Goal: Task Accomplishment & Management: Use online tool/utility

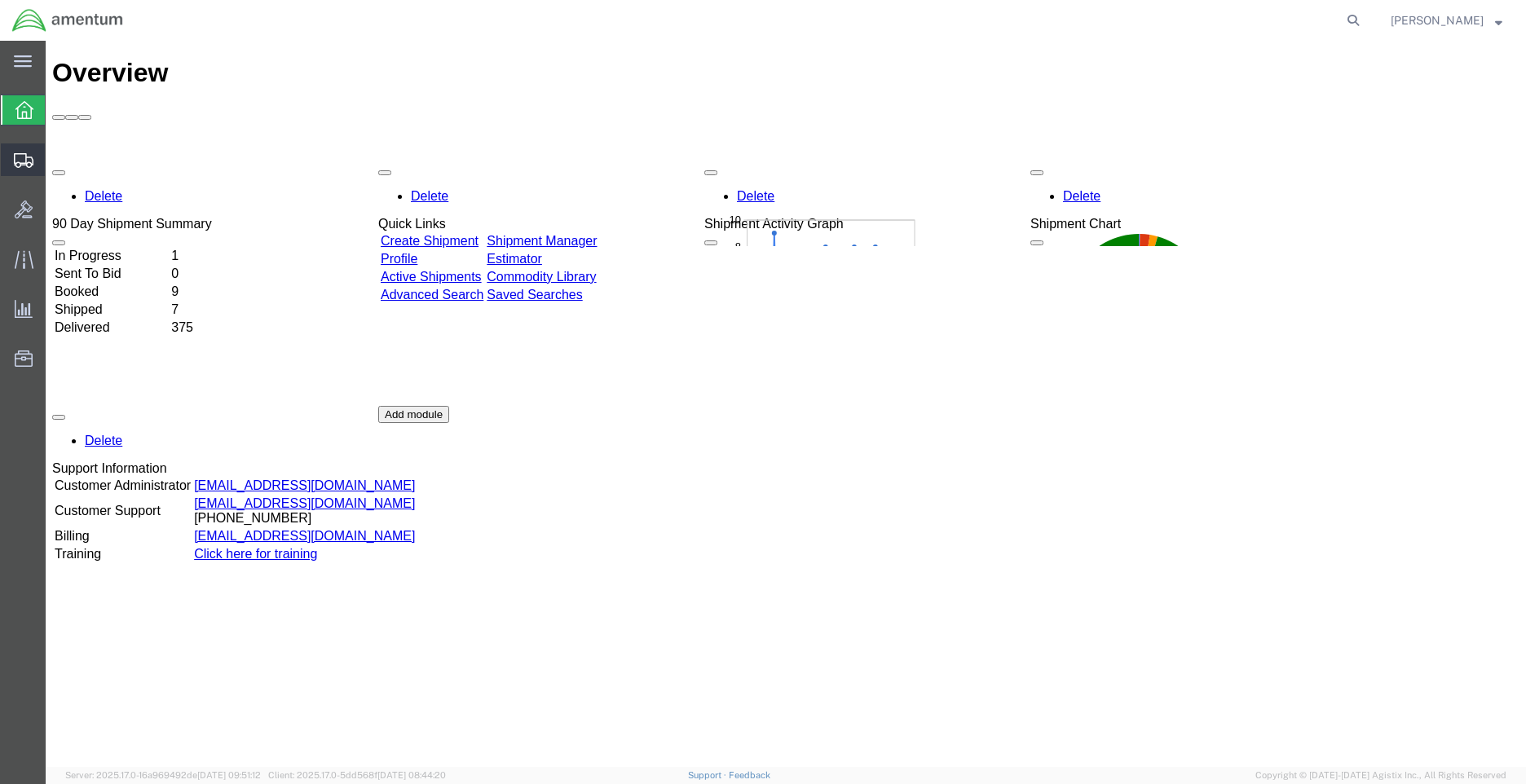
click at [0, 0] on span "Shipment Manager" at bounding box center [0, 0] width 0 height 0
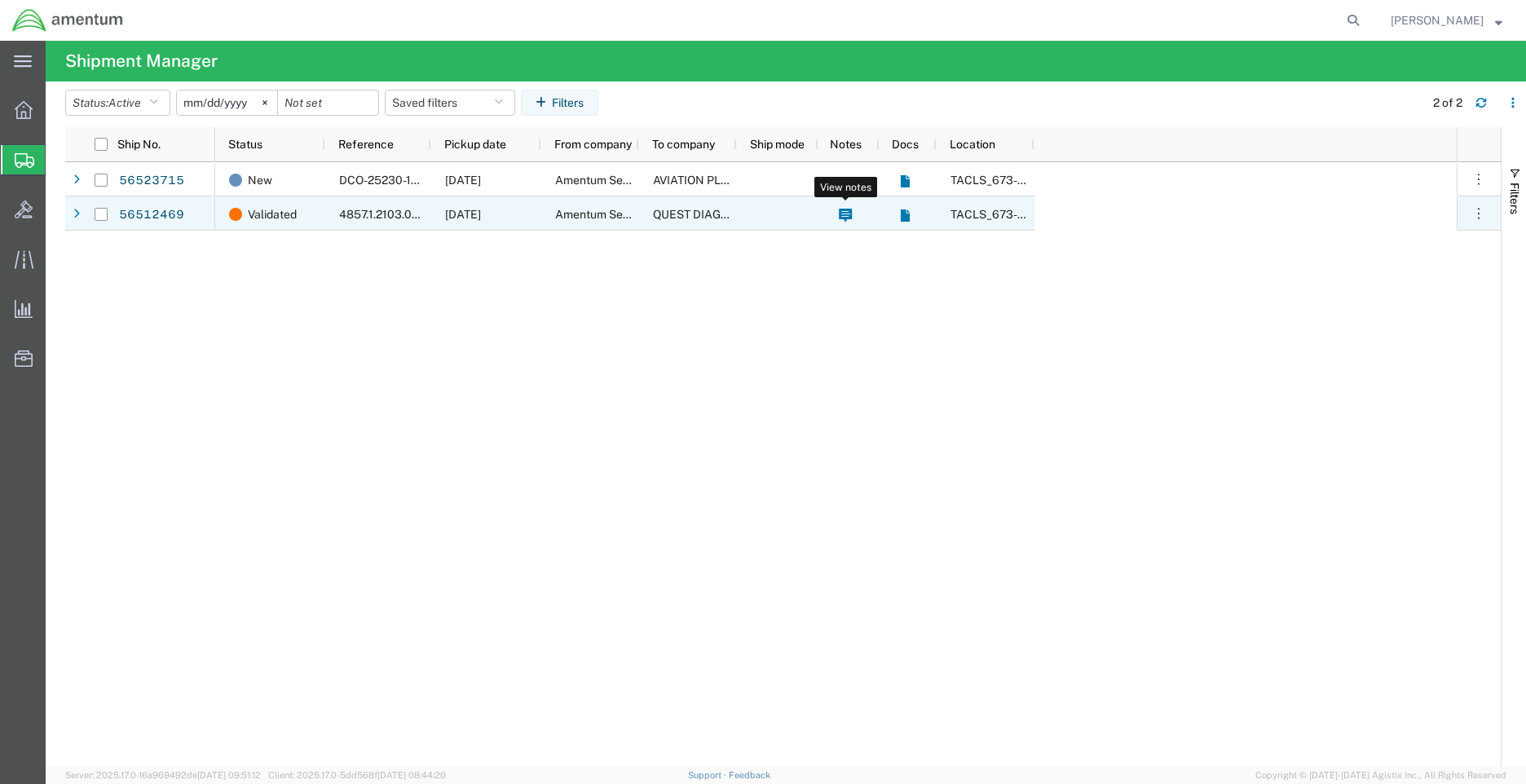
click at [839, 213] on icon at bounding box center [846, 215] width 13 height 14
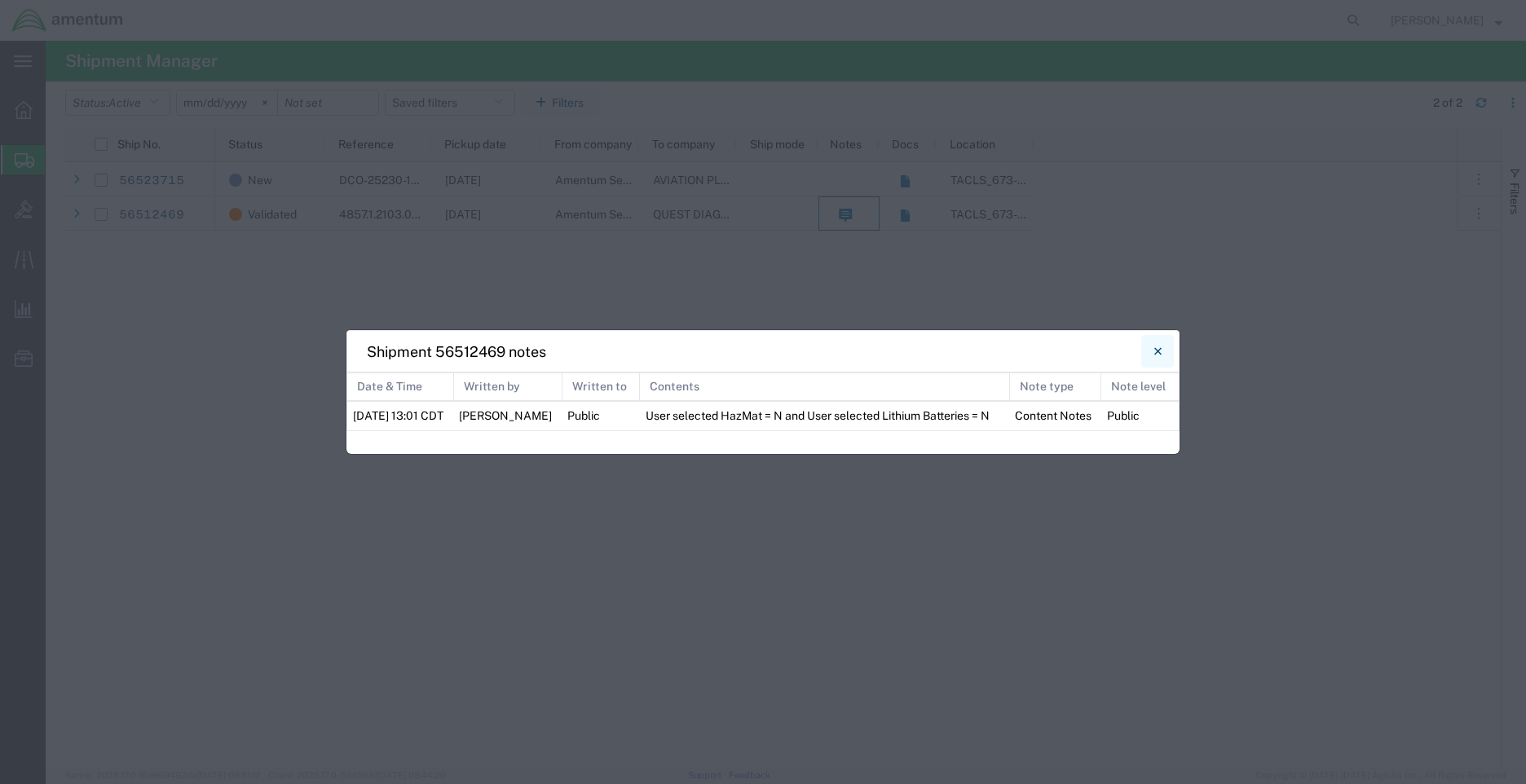
click at [1161, 349] on icon "Close" at bounding box center [1157, 351] width 8 height 8
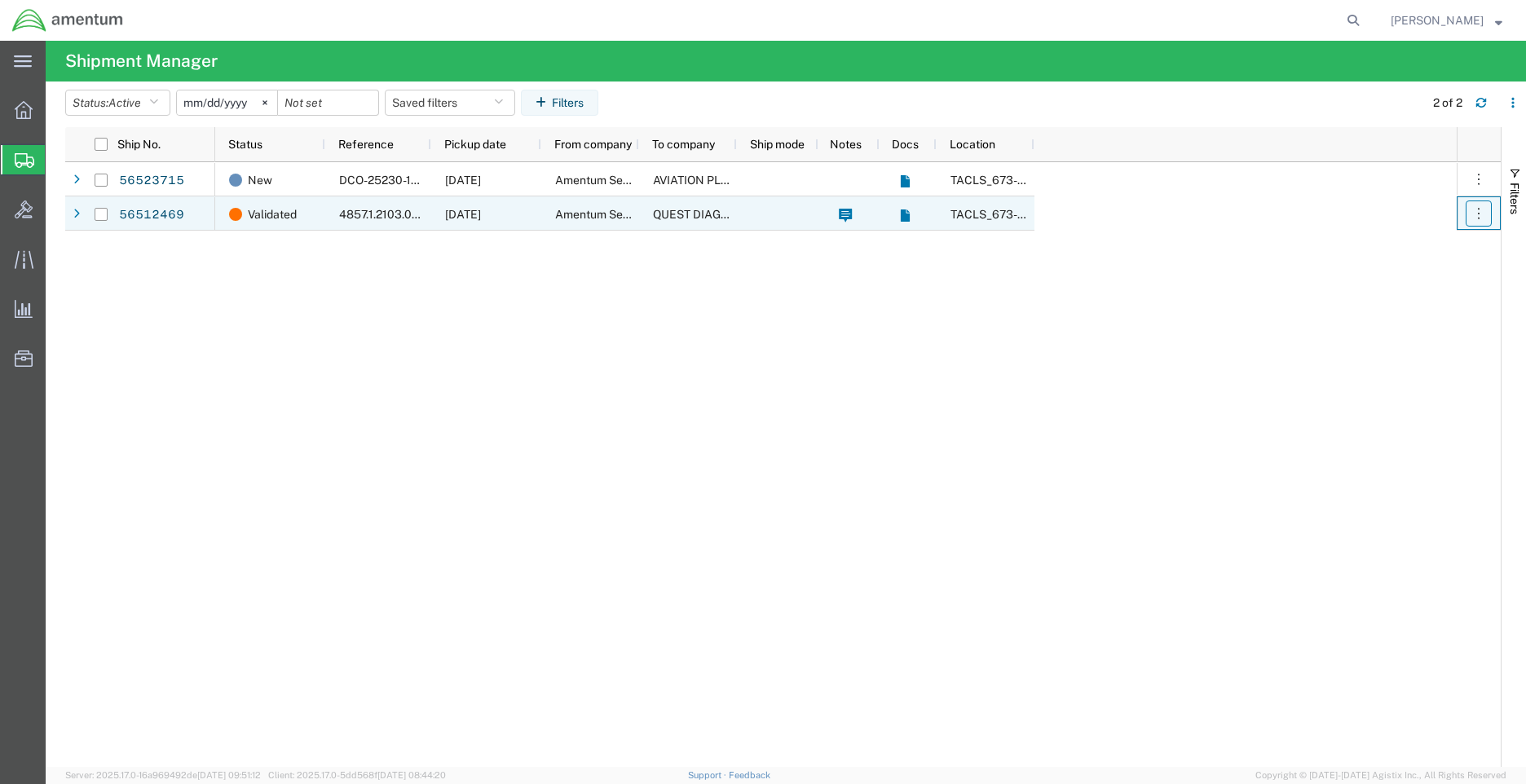
click at [1471, 215] on icon "button" at bounding box center [1479, 213] width 16 height 16
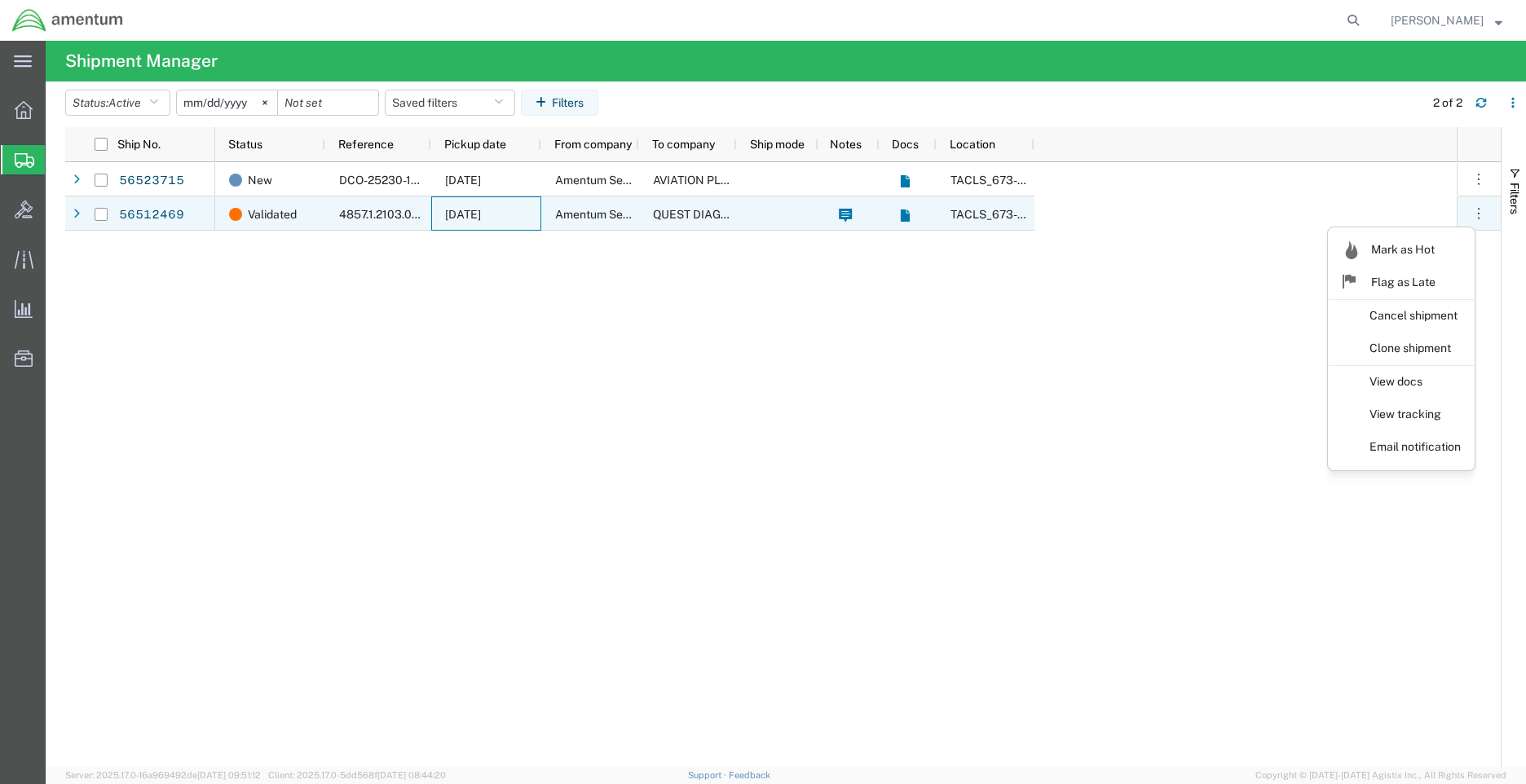
click at [481, 220] on span "[DATE]" at bounding box center [463, 214] width 36 height 13
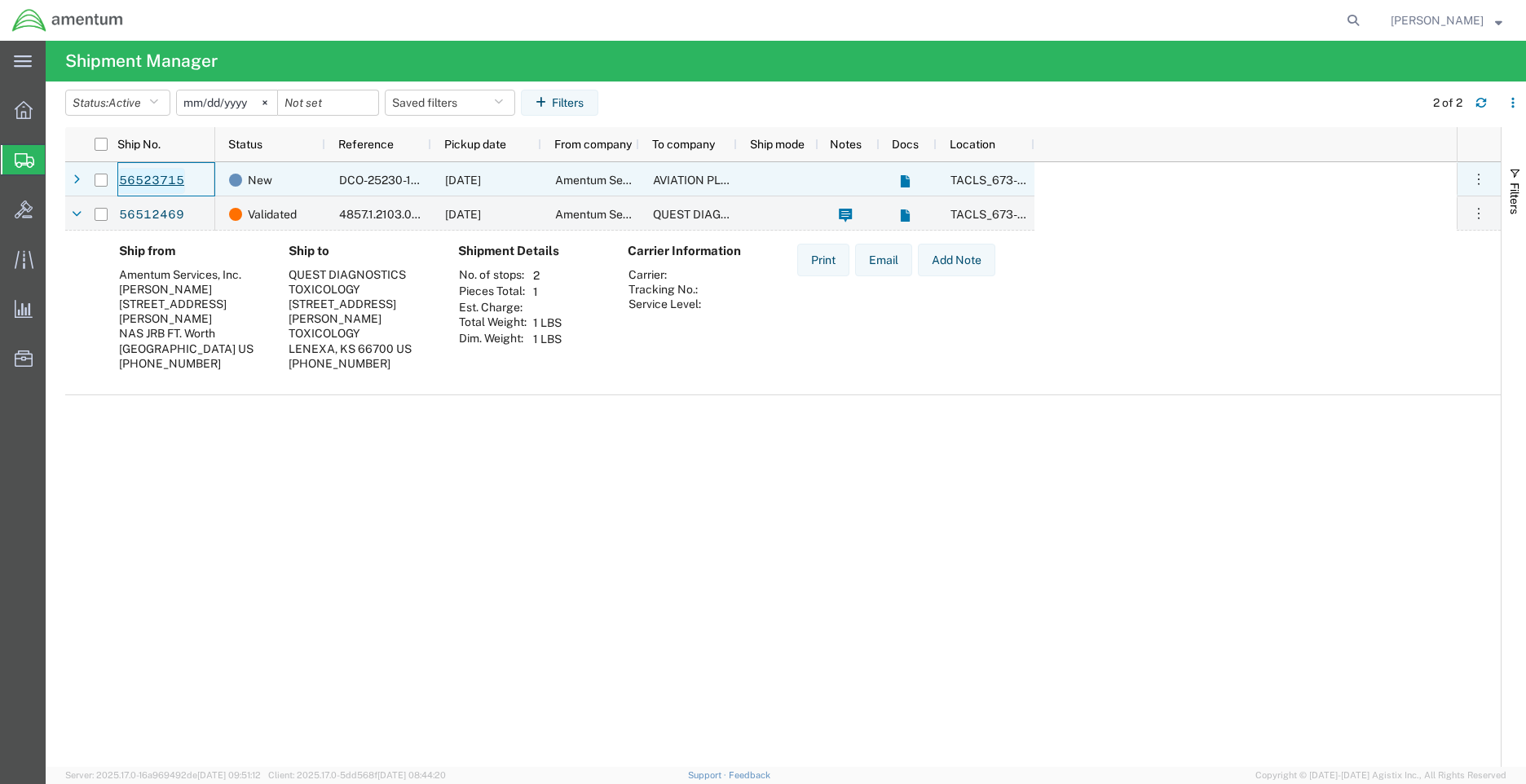
click at [168, 183] on link "56523715" at bounding box center [152, 181] width 66 height 27
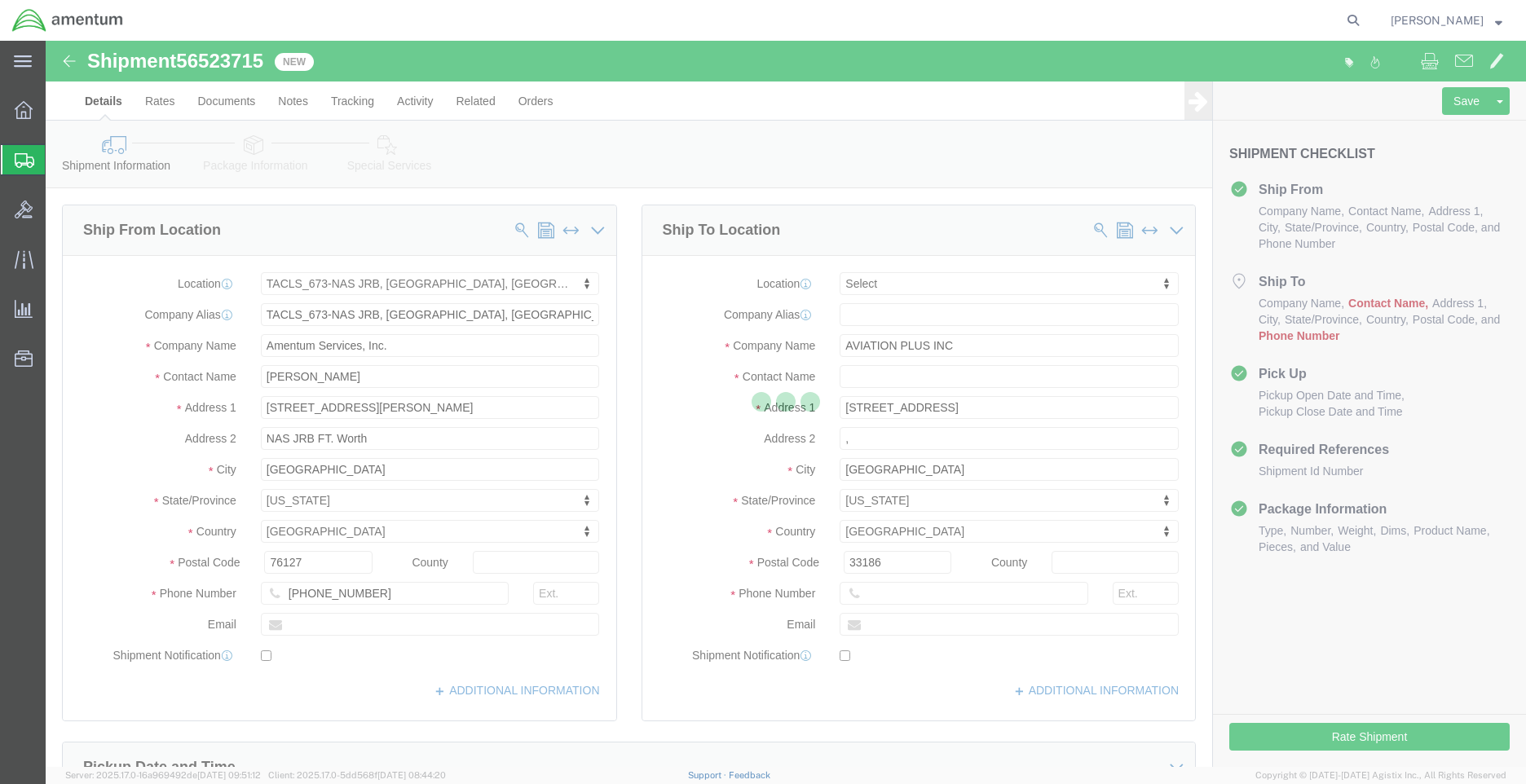
select select "42735"
select select
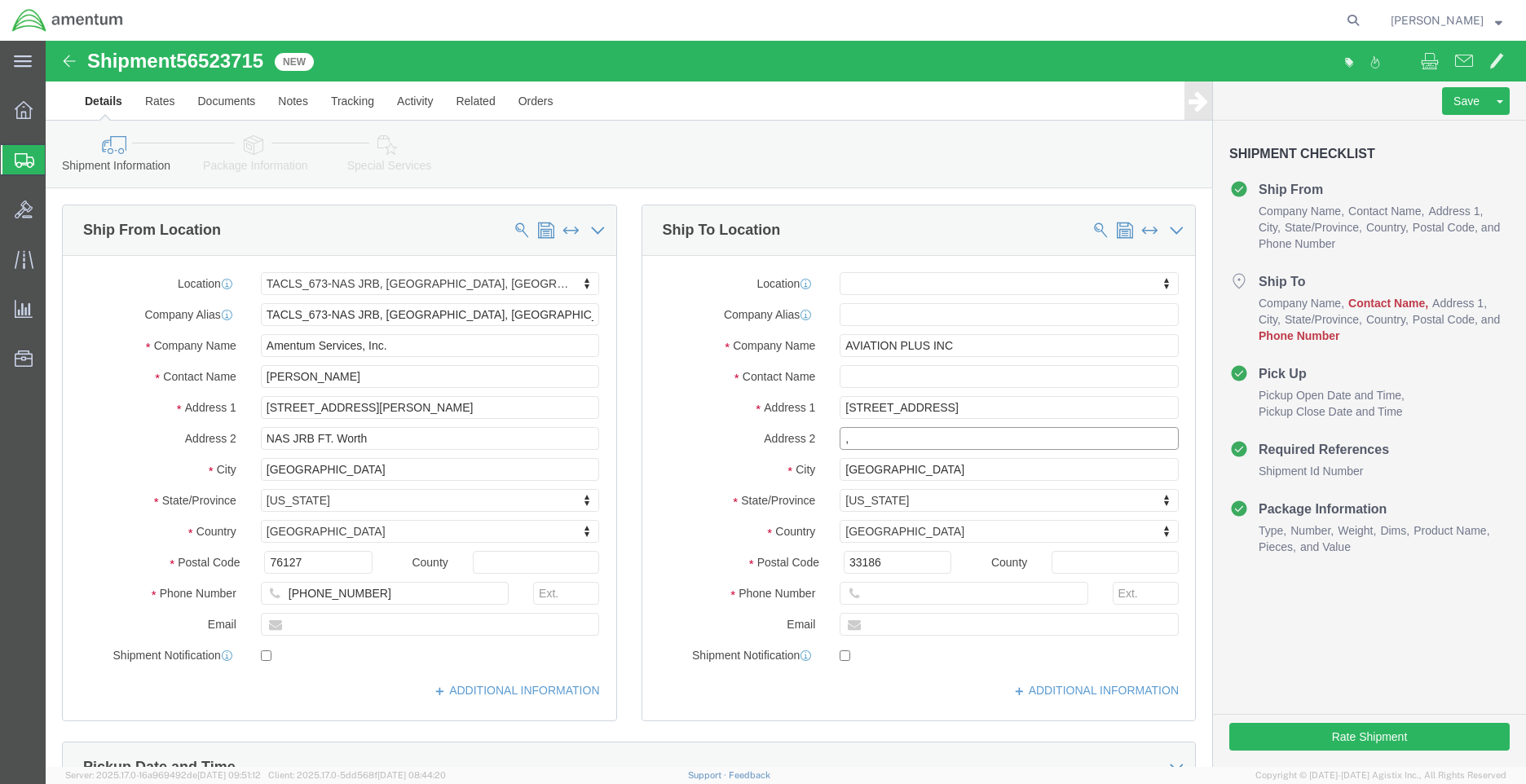
click input ","
click input "text"
type input "c"
type input "CORE REPAIR"
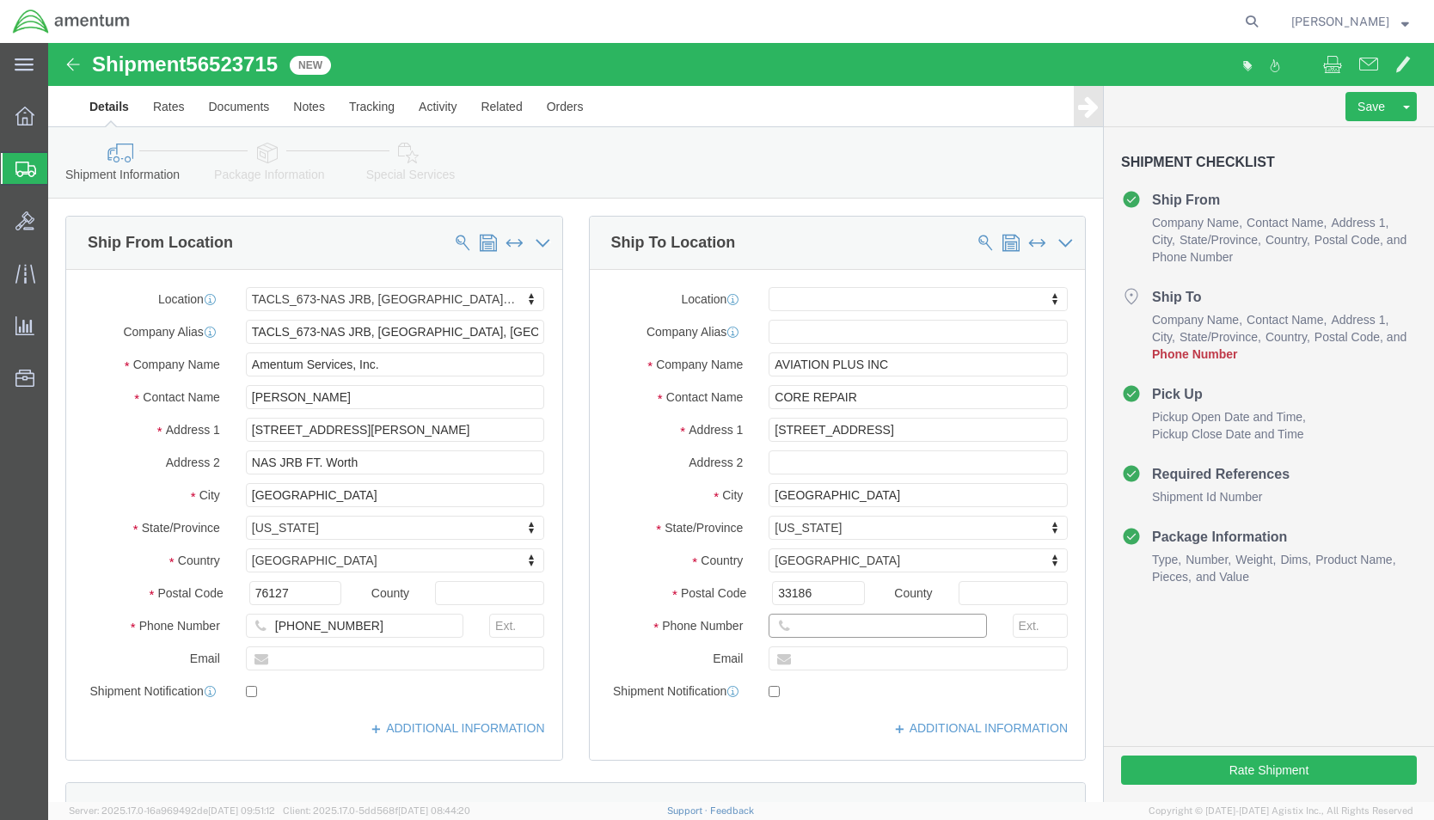
click input "text"
type input "[PHONE_NUMBER]"
click div "Location My Profile Location [PHONE_NUMBER] [PHONE_NUMBER] [PHONE_NUMBER] [PHON…"
click input "[PHONE_NUMBER]"
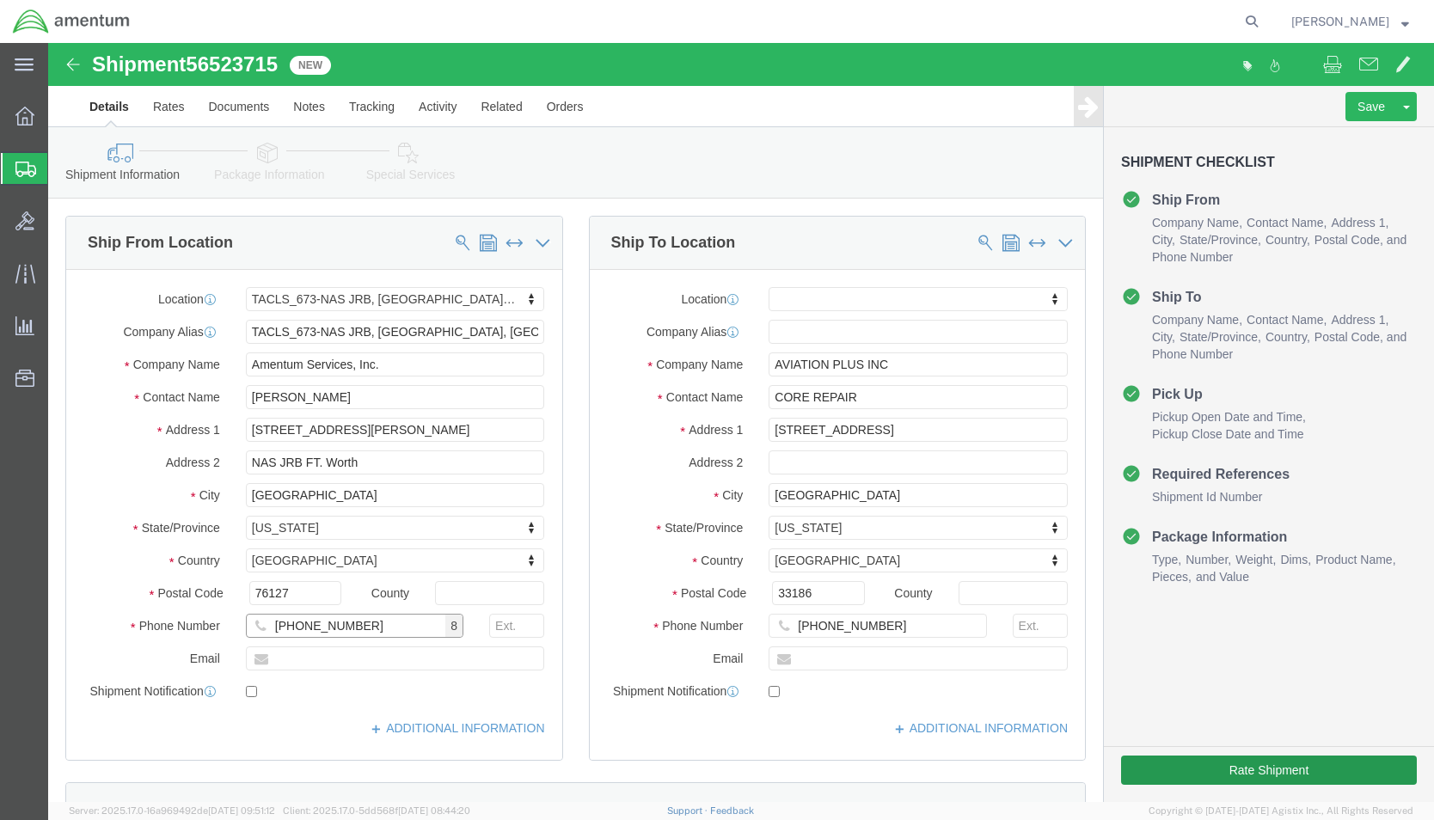
type input "[PHONE_NUMBER]"
click button "Rate Shipment"
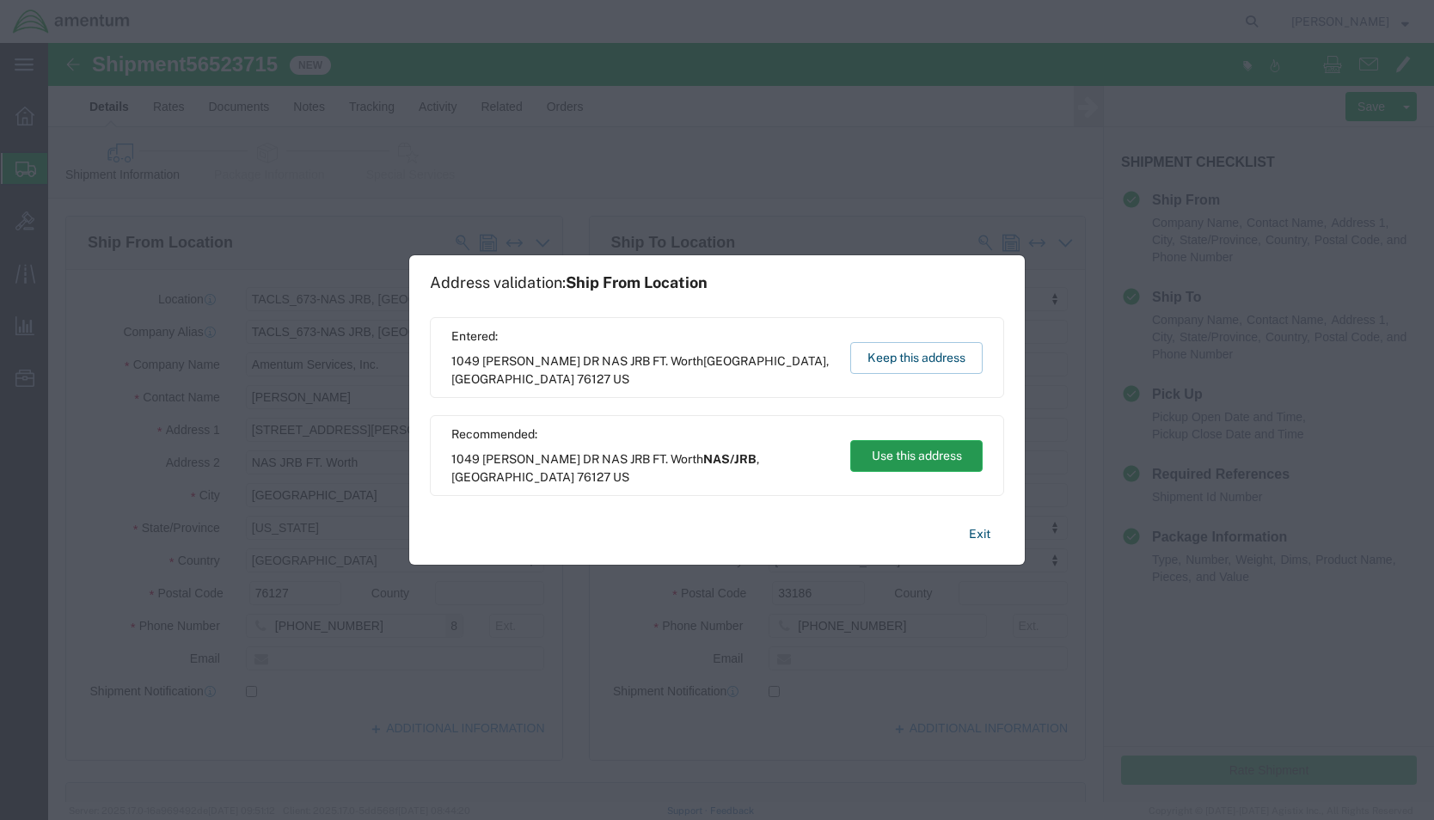
click at [895, 460] on button "Use this address" at bounding box center [916, 456] width 132 height 32
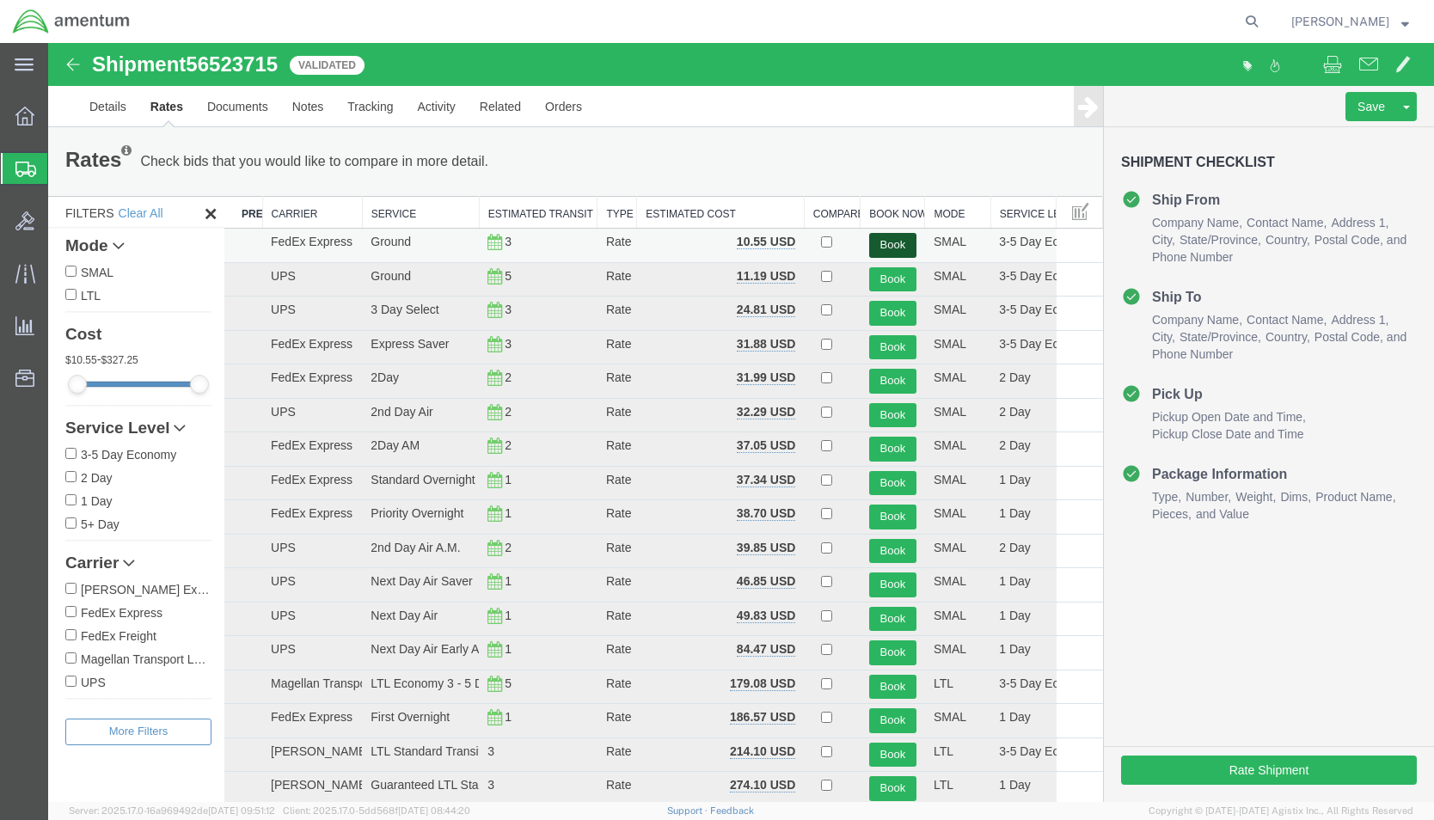
click at [885, 243] on button "Book" at bounding box center [892, 245] width 47 height 25
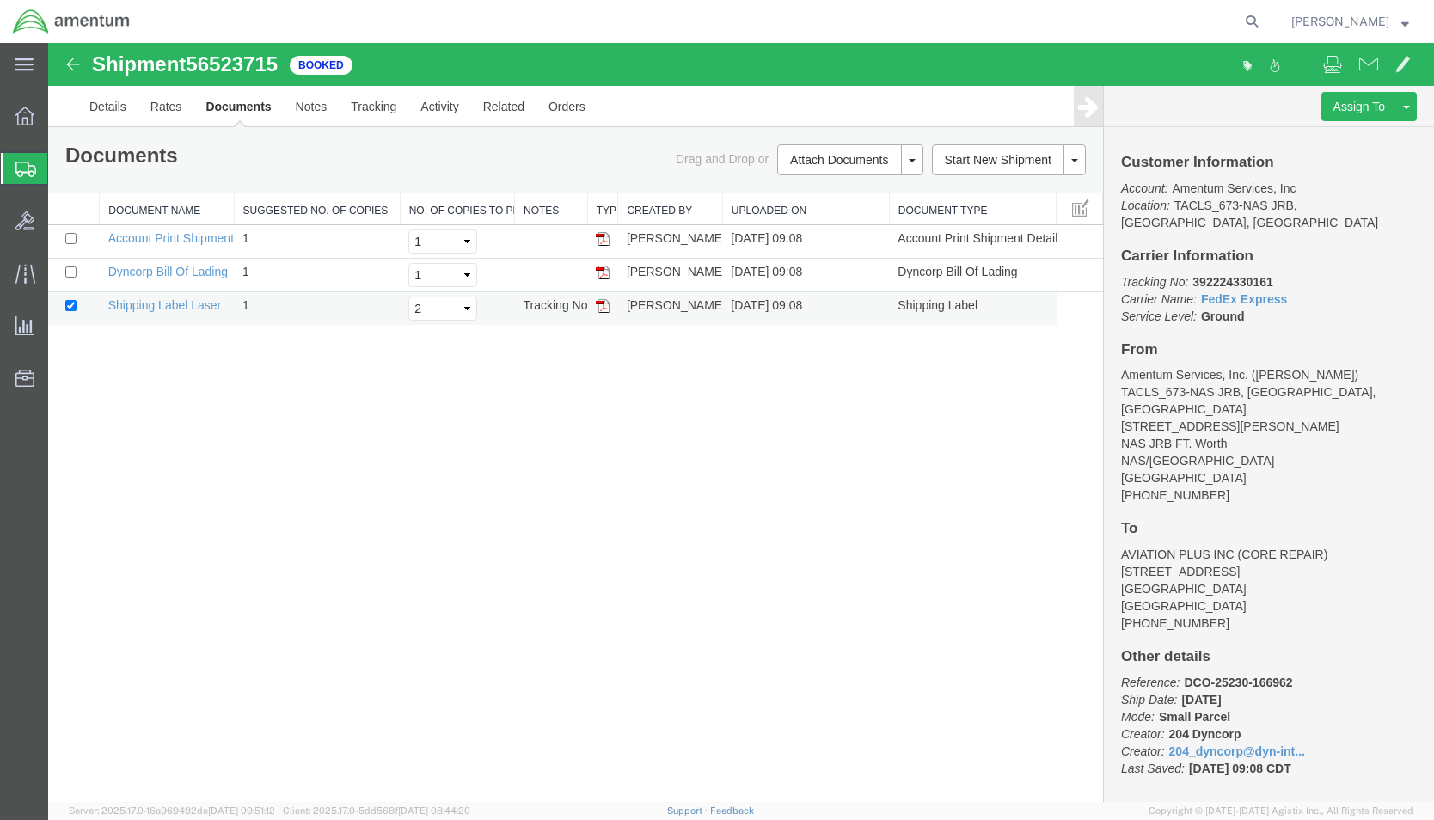
click at [600, 309] on img at bounding box center [603, 306] width 14 height 14
click at [22, 113] on icon at bounding box center [24, 116] width 19 height 19
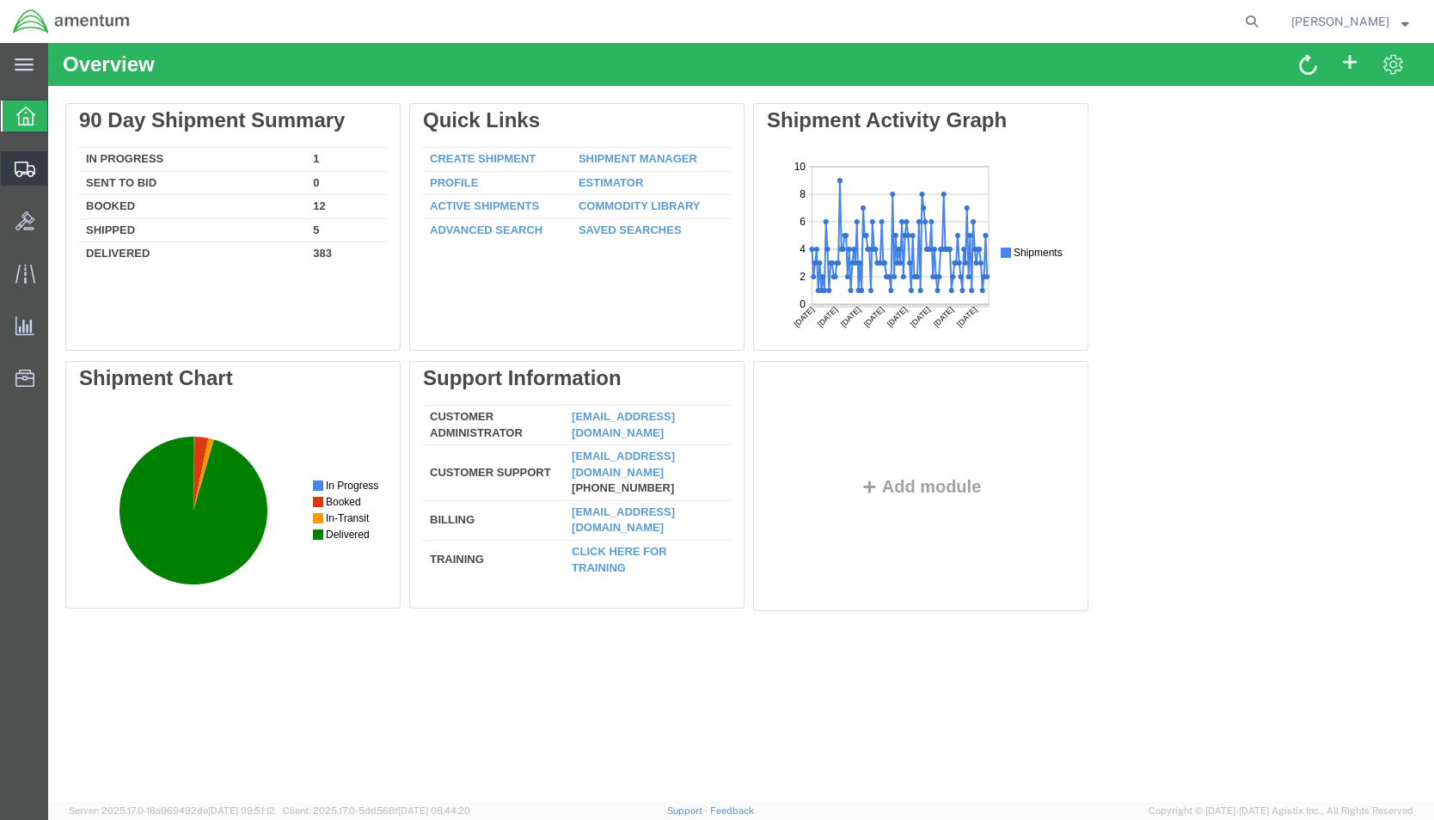
click at [0, 0] on span "Shipment Manager" at bounding box center [0, 0] width 0 height 0
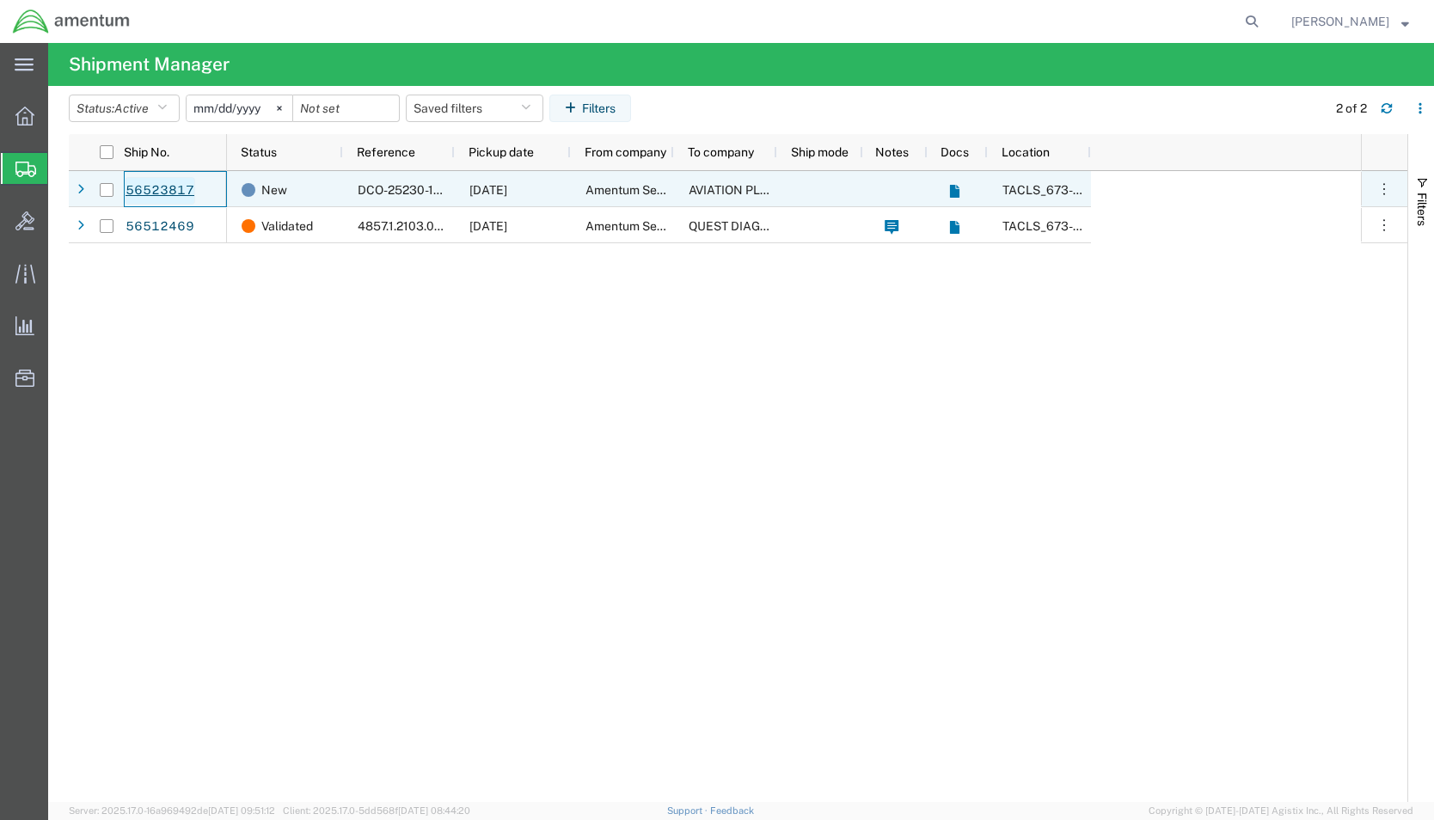
click at [150, 182] on link "56523817" at bounding box center [160, 191] width 70 height 28
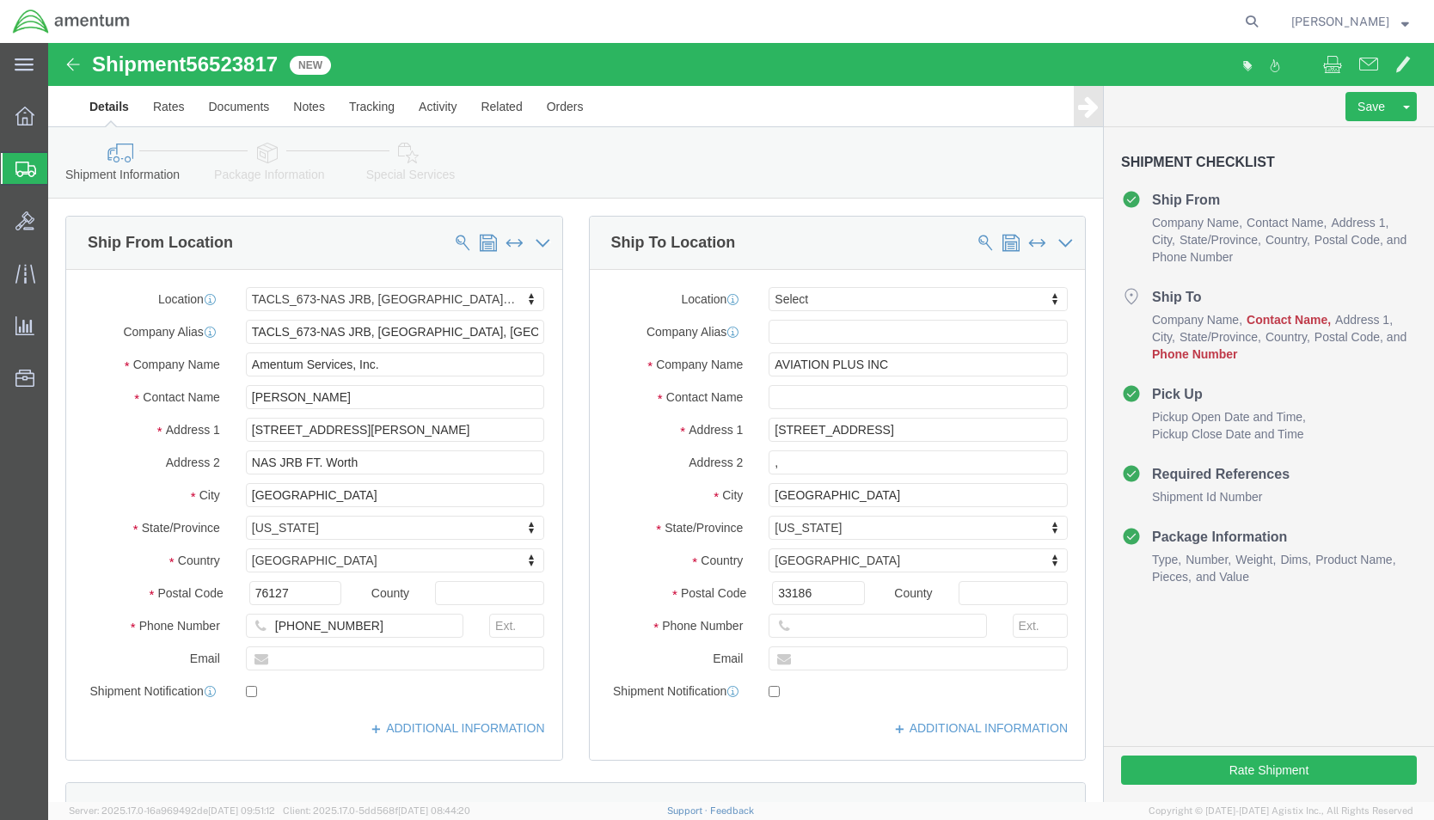
select select "42735"
select select
click input "[PHONE_NUMBER]"
type input "[PHONE_NUMBER]"
click input "text"
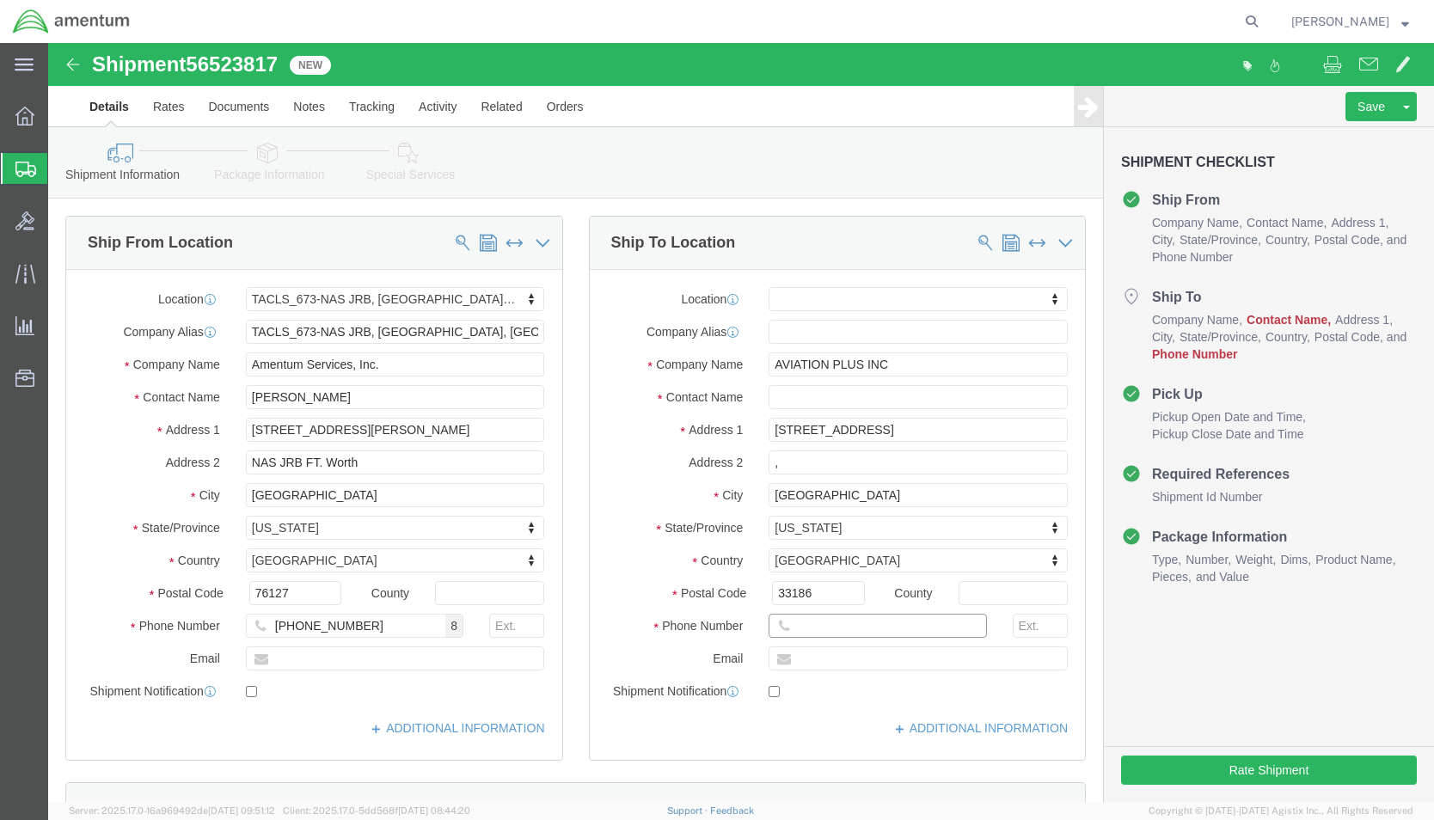
click input "text"
type input "[PHONE_NUMBER]"
click div "Location My Profile Location [PHONE_NUMBER] [PHONE_NUMBER] [PHONE_NUMBER] [PHON…"
click input ","
click input "text"
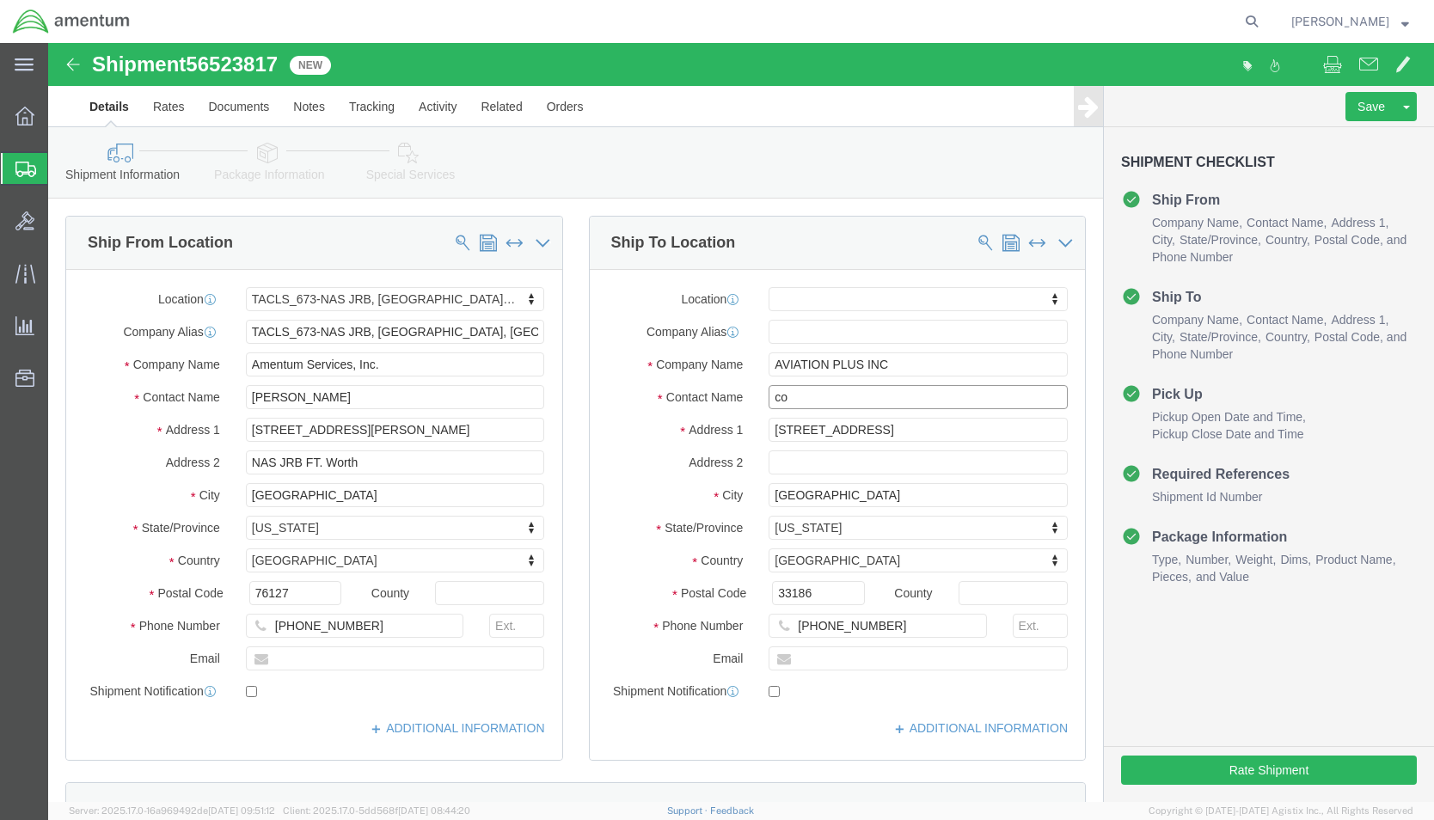
type input "c"
type input "CORE REPAIR"
click button "Rate Shipment"
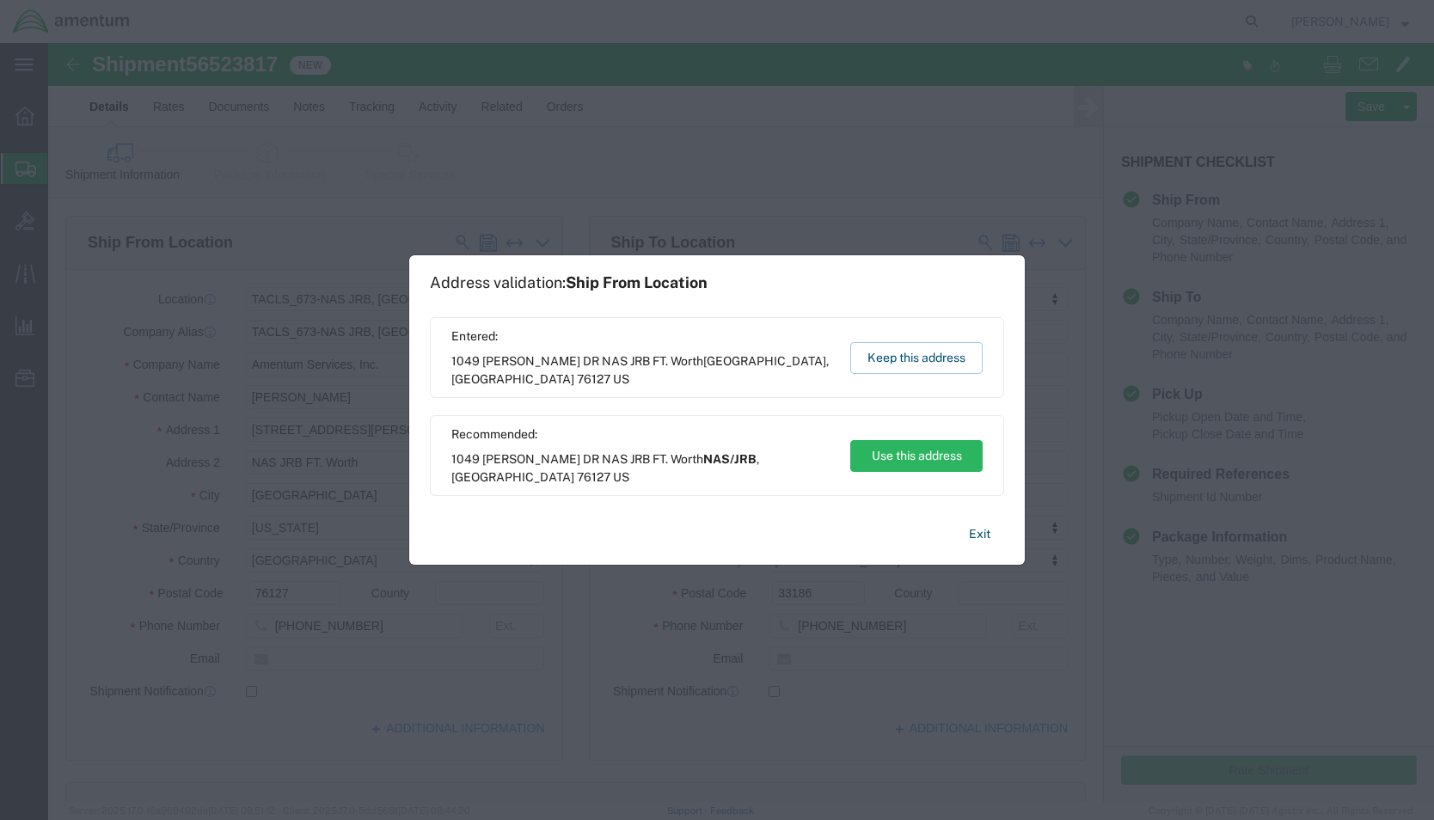
drag, startPoint x: 941, startPoint y: 459, endPoint x: 1322, endPoint y: 465, distance: 380.9
click at [1329, 470] on div "Address validation: Ship From Location Entered: [STREET_ADDRESS][PERSON_NAME] N…" at bounding box center [717, 410] width 1434 height 820
click at [924, 353] on button "Keep this address" at bounding box center [916, 358] width 132 height 32
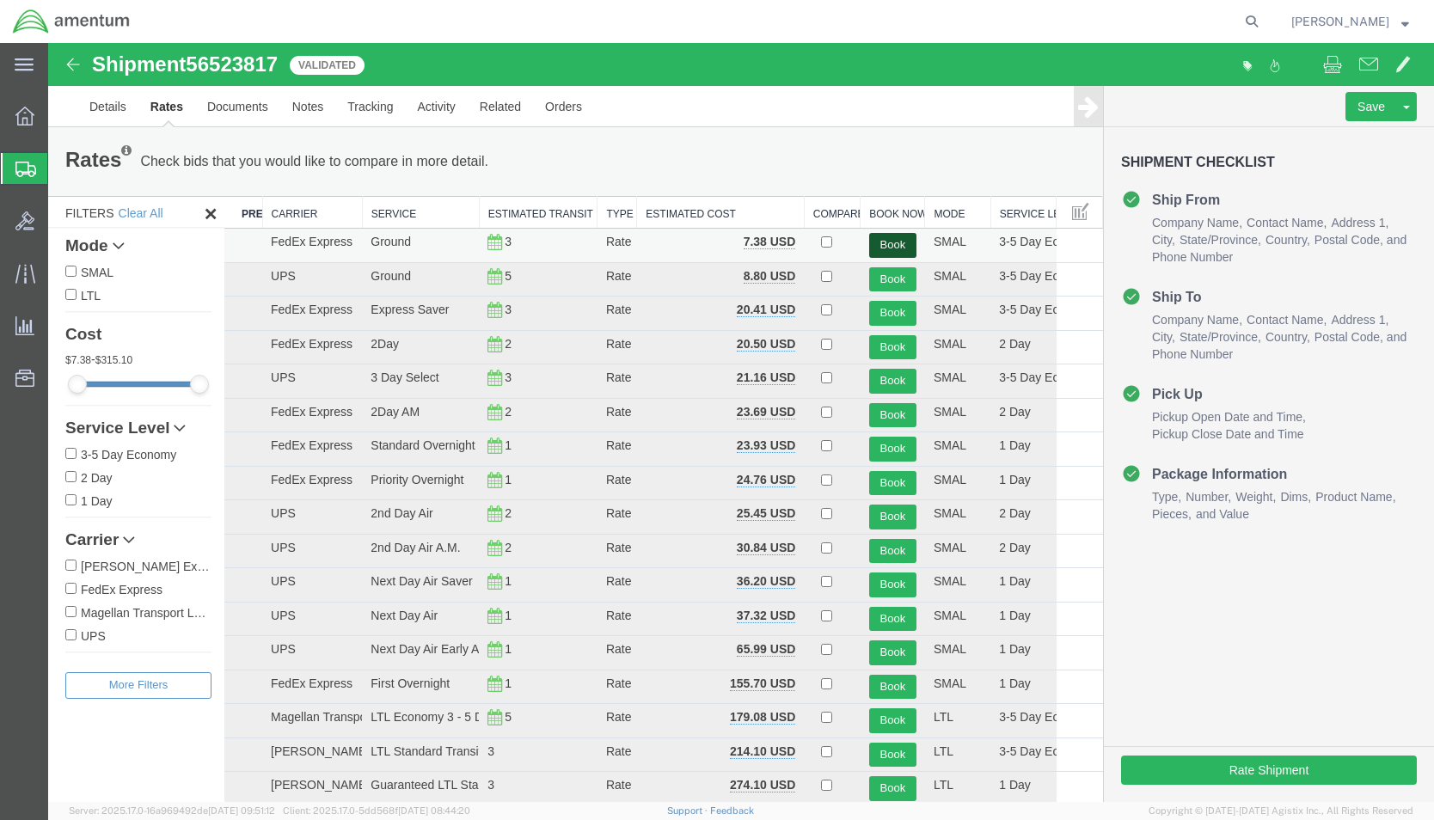
click at [886, 236] on button "Book" at bounding box center [892, 245] width 47 height 25
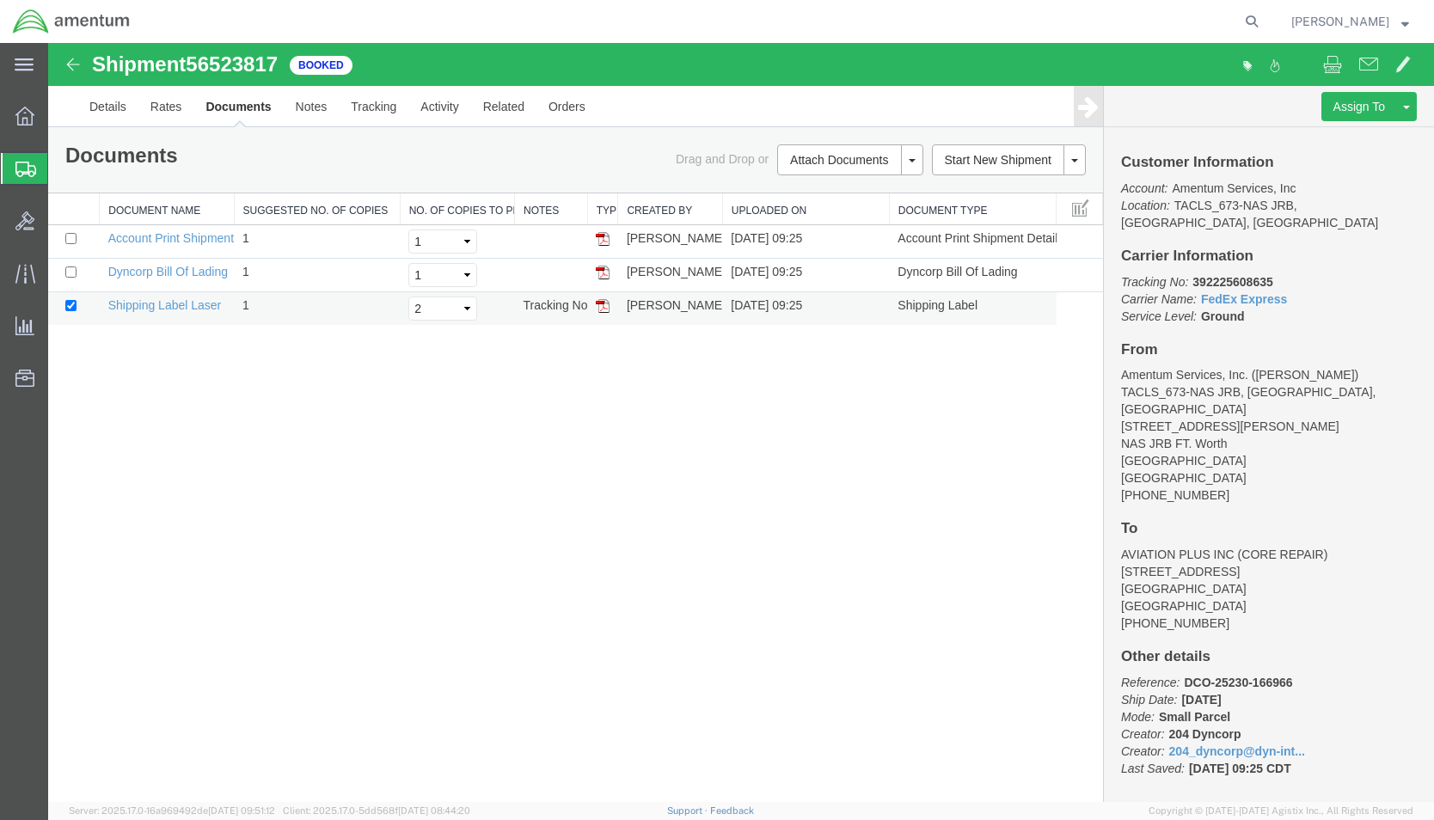
click at [601, 309] on img at bounding box center [603, 306] width 14 height 14
